Goal: Task Accomplishment & Management: Manage account settings

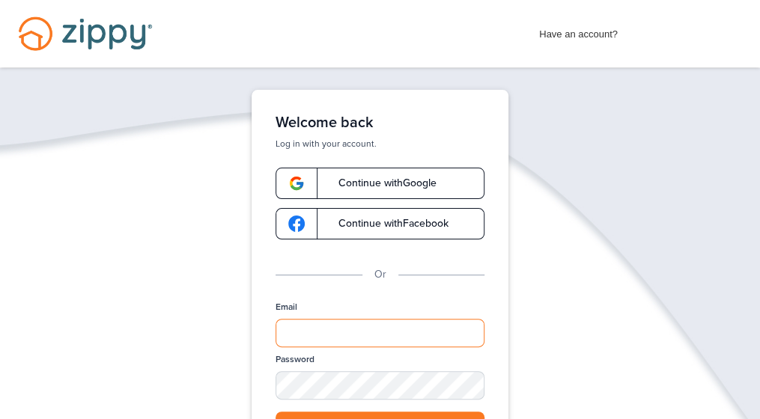
type input "**********"
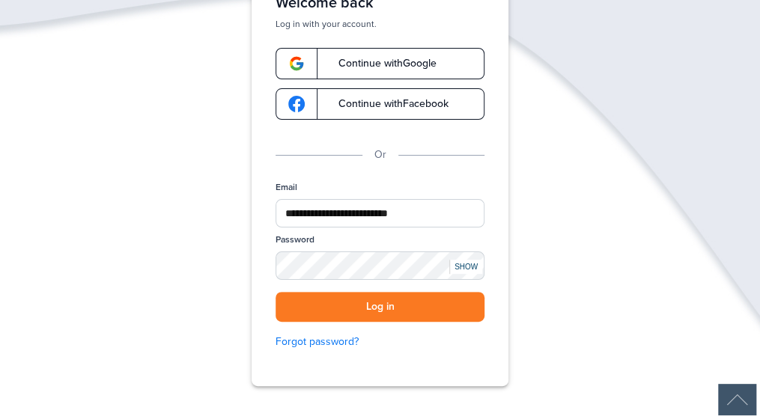
scroll to position [150, 0]
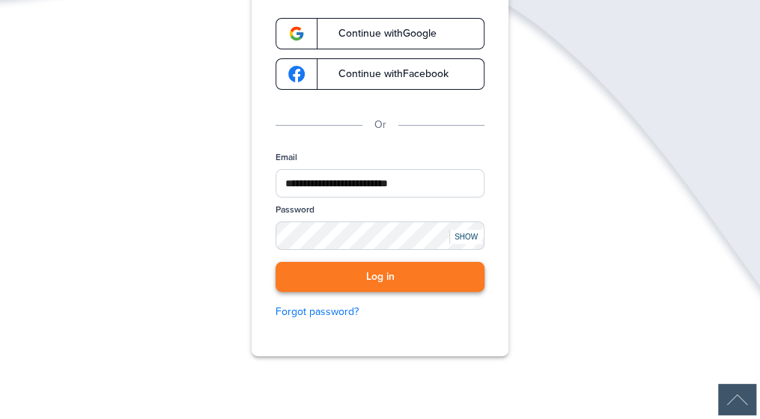
click at [390, 282] on button "Log in" at bounding box center [380, 277] width 209 height 31
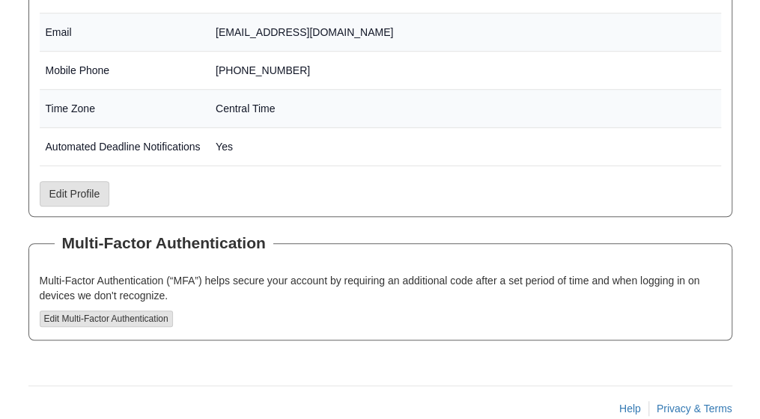
scroll to position [412, 0]
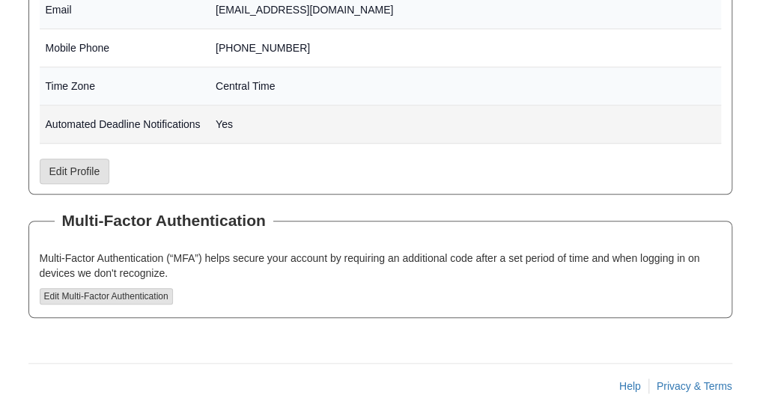
click at [415, 128] on td "Yes" at bounding box center [466, 125] width 512 height 38
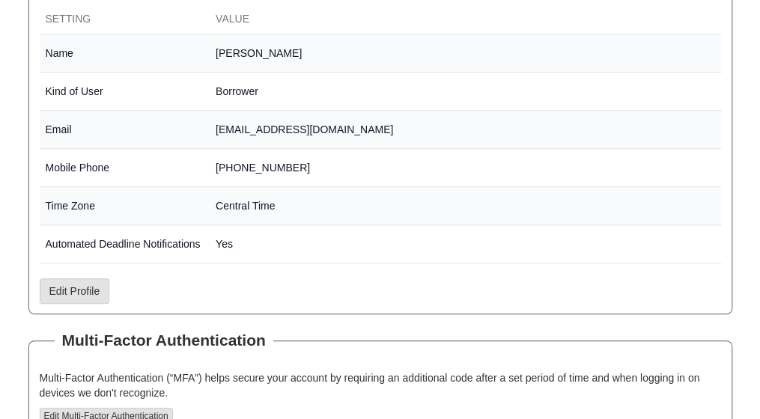
scroll to position [262, 0]
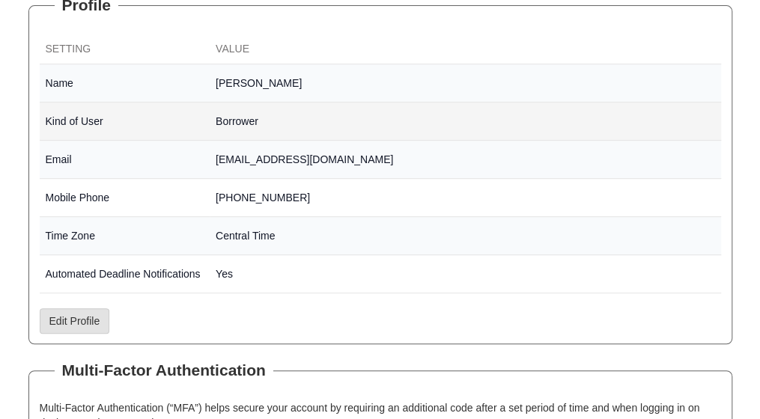
click at [309, 124] on td "Borrower" at bounding box center [466, 122] width 512 height 38
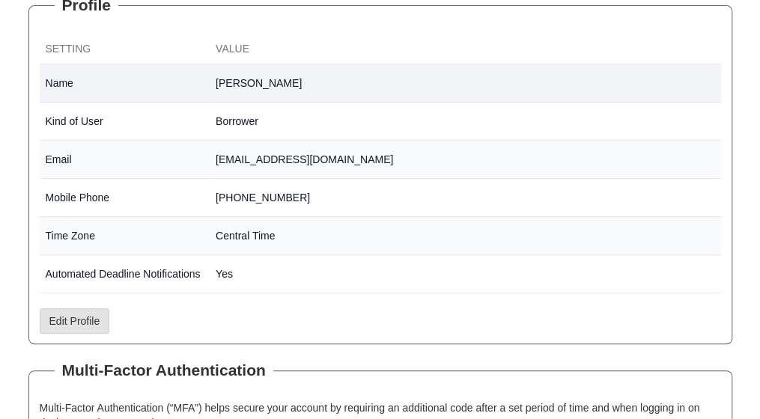
click at [527, 74] on td "[PERSON_NAME]" at bounding box center [466, 83] width 512 height 38
click at [272, 50] on th "Value" at bounding box center [466, 49] width 512 height 29
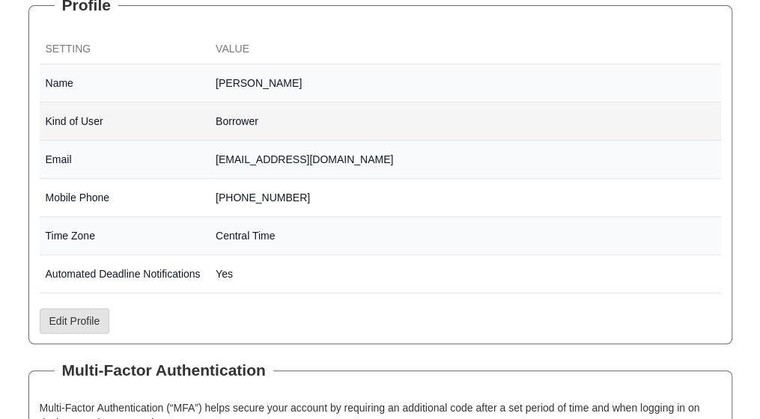
click at [292, 129] on td "Borrower" at bounding box center [466, 122] width 512 height 38
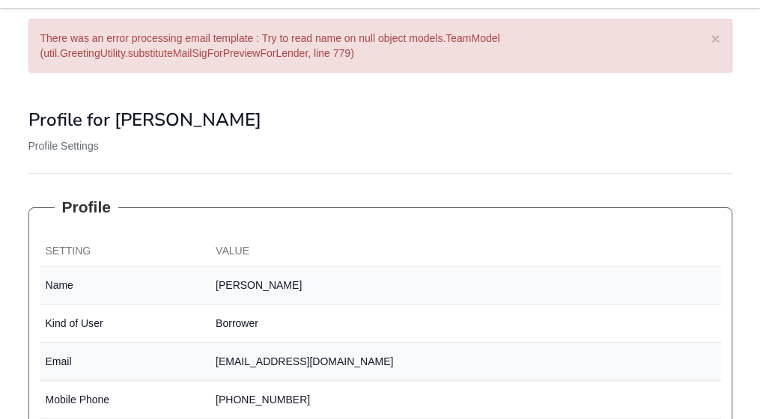
scroll to position [90, 0]
